Goal: Obtain resource: Obtain resource

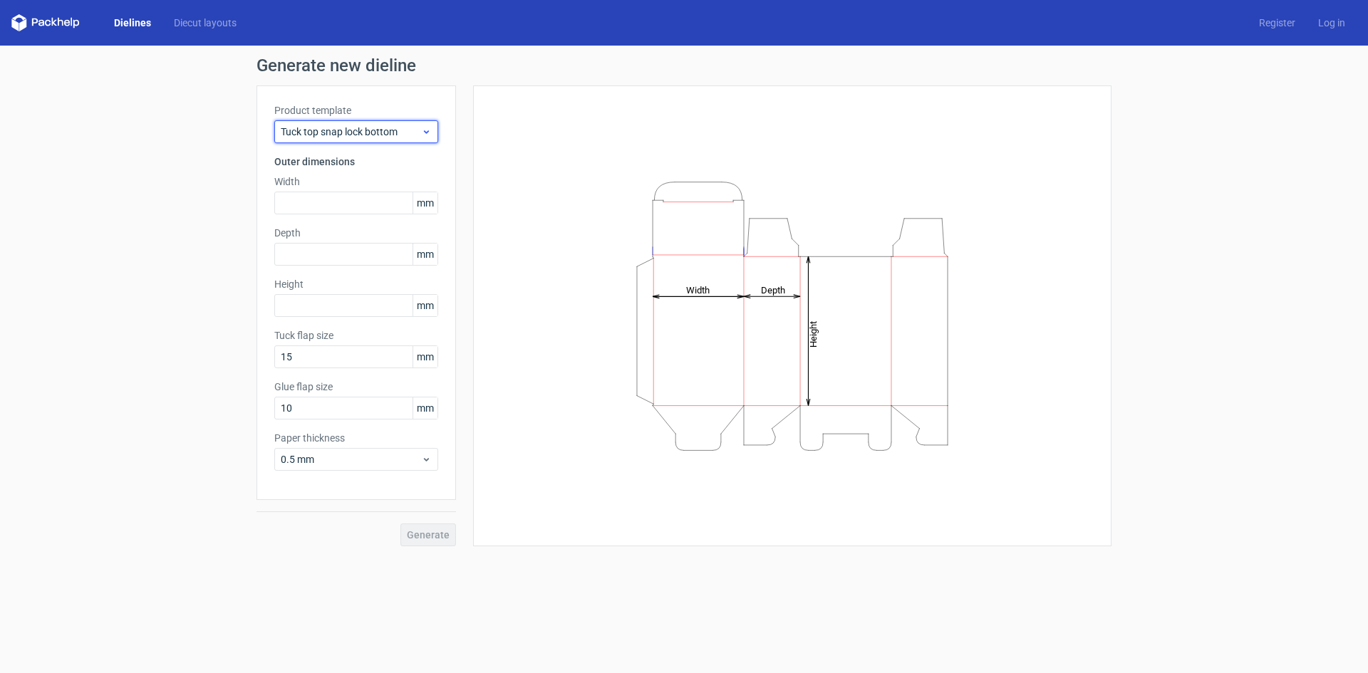
click at [397, 133] on span "Tuck top snap lock bottom" at bounding box center [351, 132] width 140 height 14
click at [179, 21] on link "Diecut layouts" at bounding box center [204, 23] width 85 height 14
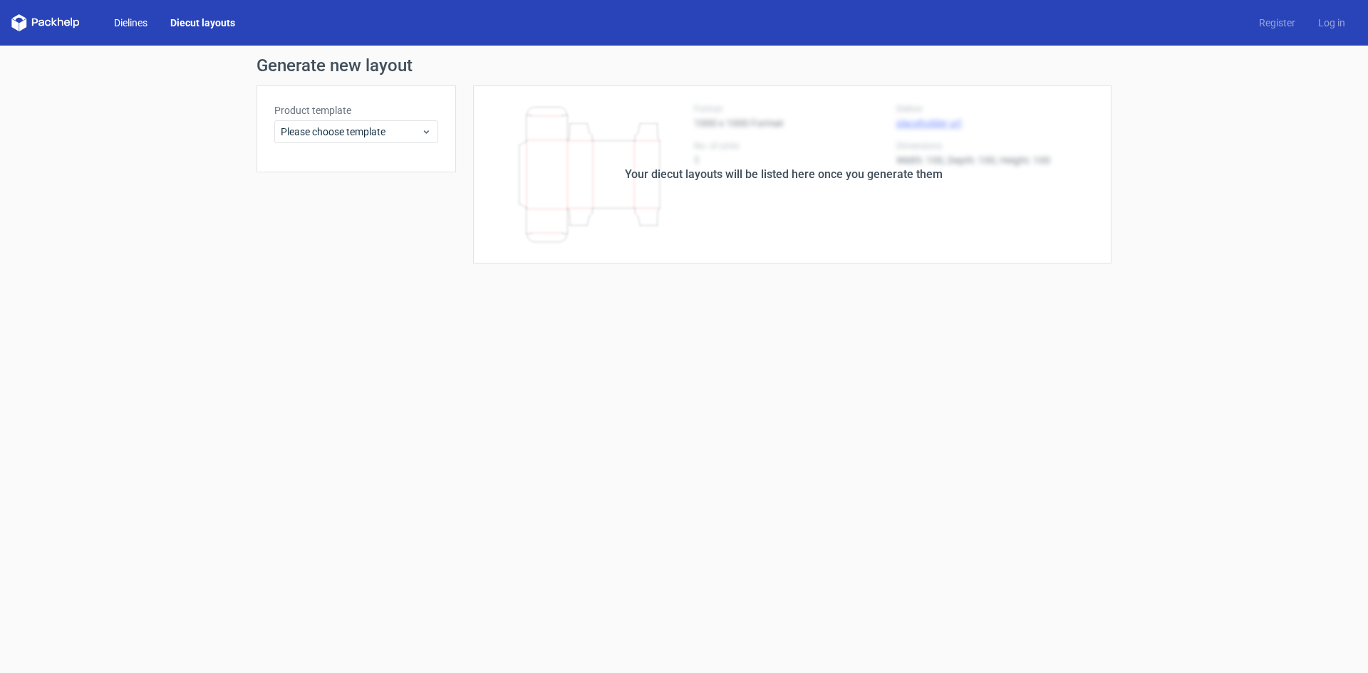
click at [147, 23] on link "Dielines" at bounding box center [131, 23] width 56 height 14
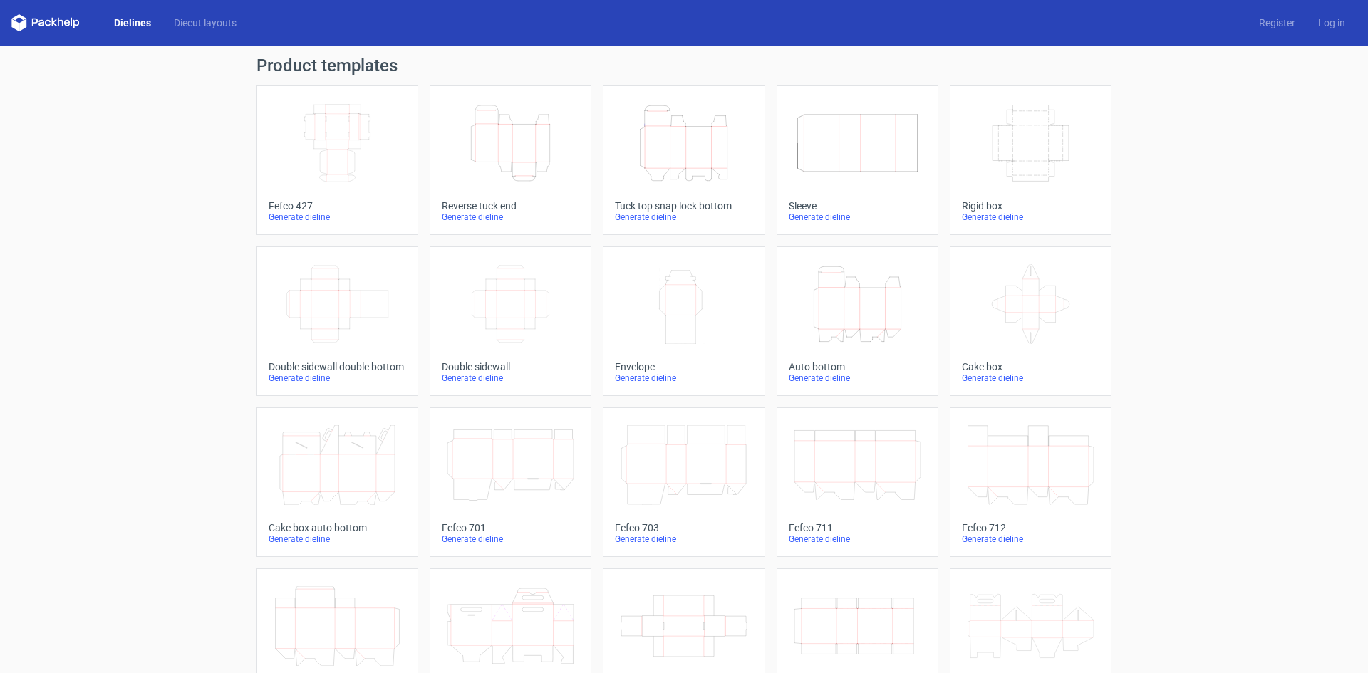
click at [61, 22] on icon at bounding box center [45, 22] width 68 height 17
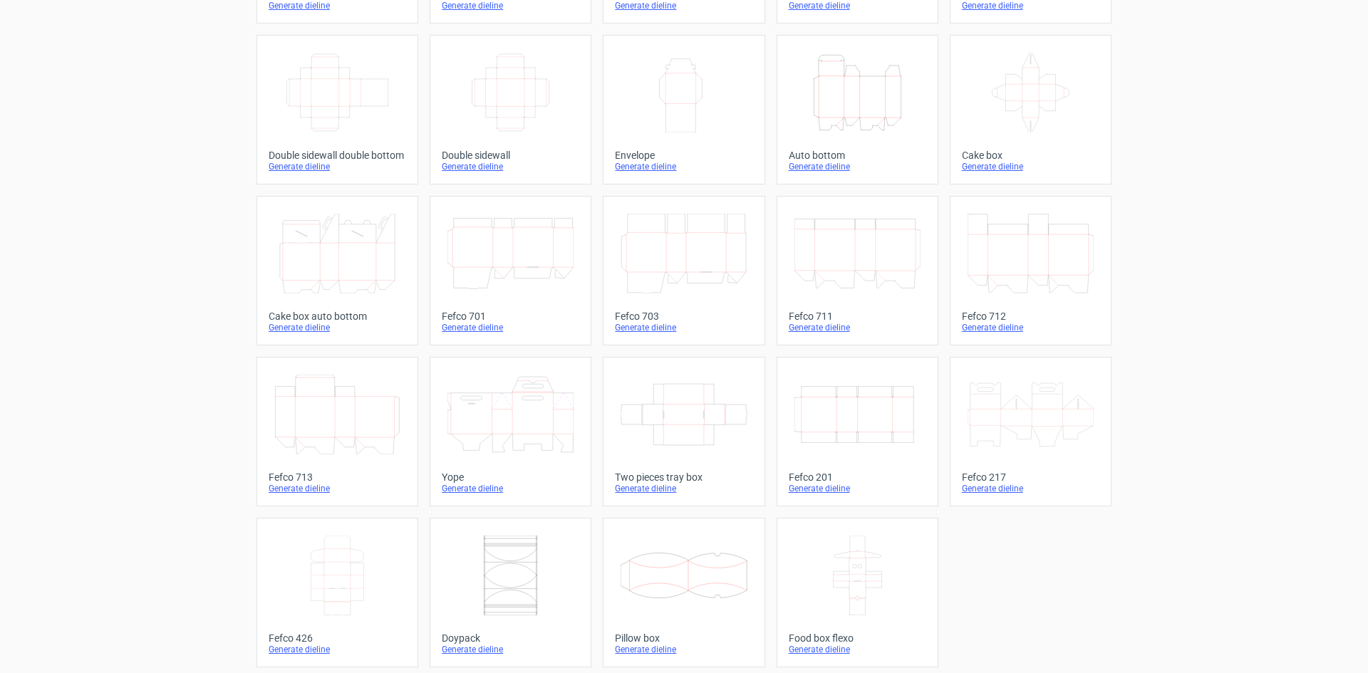
scroll to position [217, 0]
